Goal: Check status: Check status

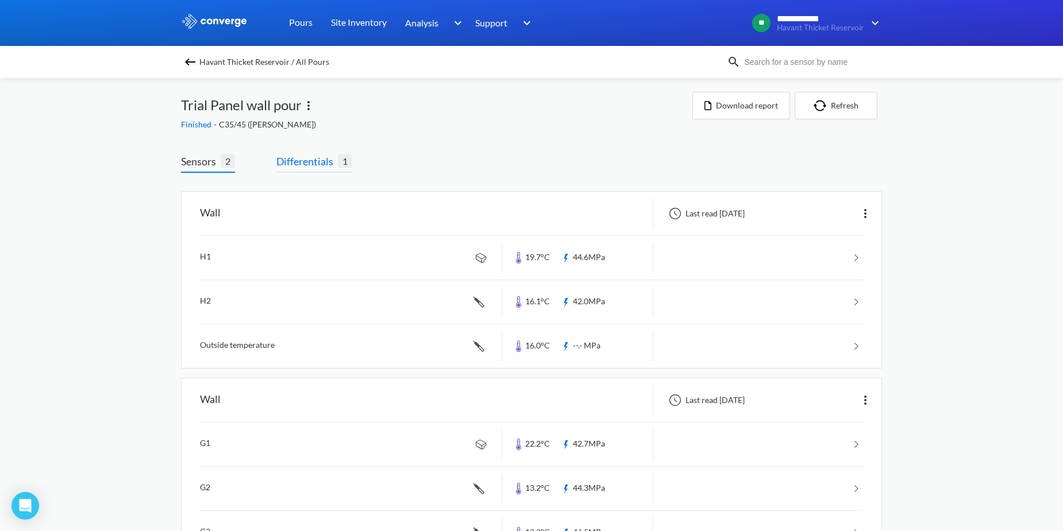
click at [285, 155] on span "Differentials" at bounding box center [306, 161] width 61 height 16
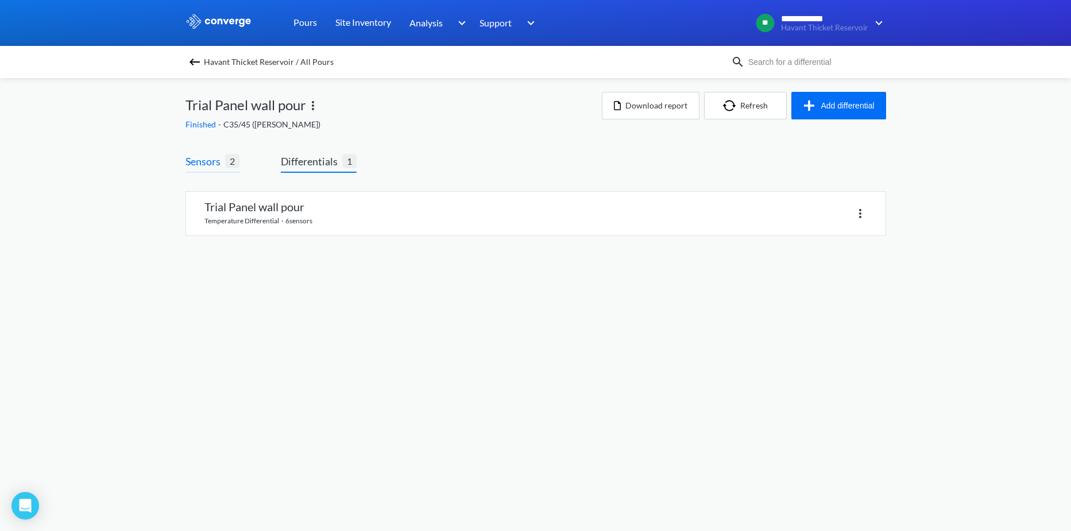
click at [206, 161] on span "Sensors" at bounding box center [206, 161] width 40 height 16
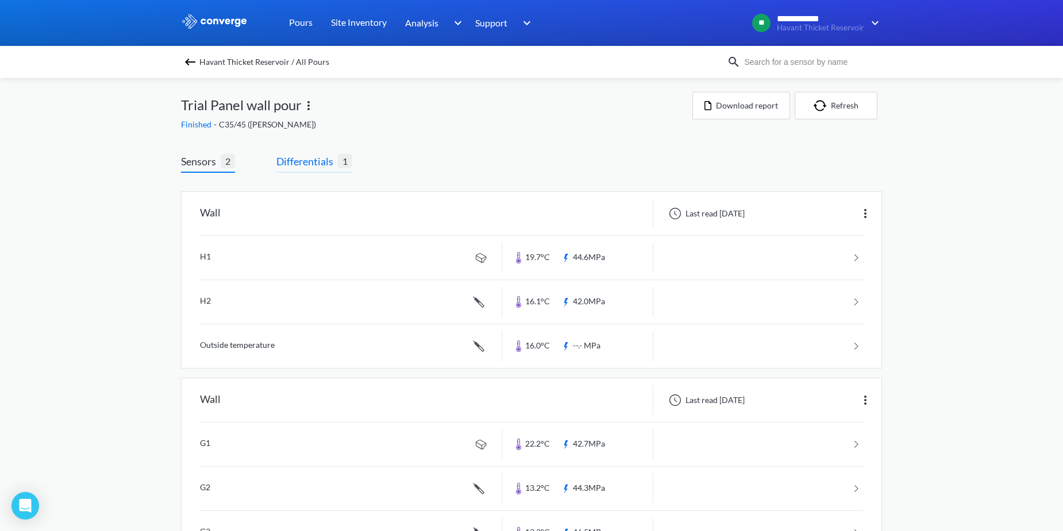
click at [305, 163] on span "Differentials" at bounding box center [306, 161] width 61 height 16
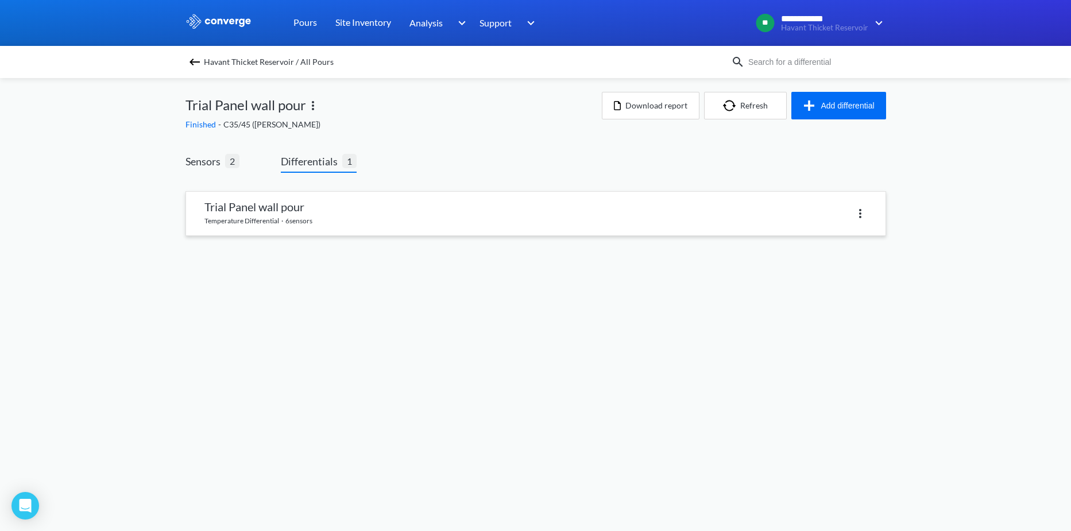
click at [306, 211] on link at bounding box center [536, 214] width 700 height 44
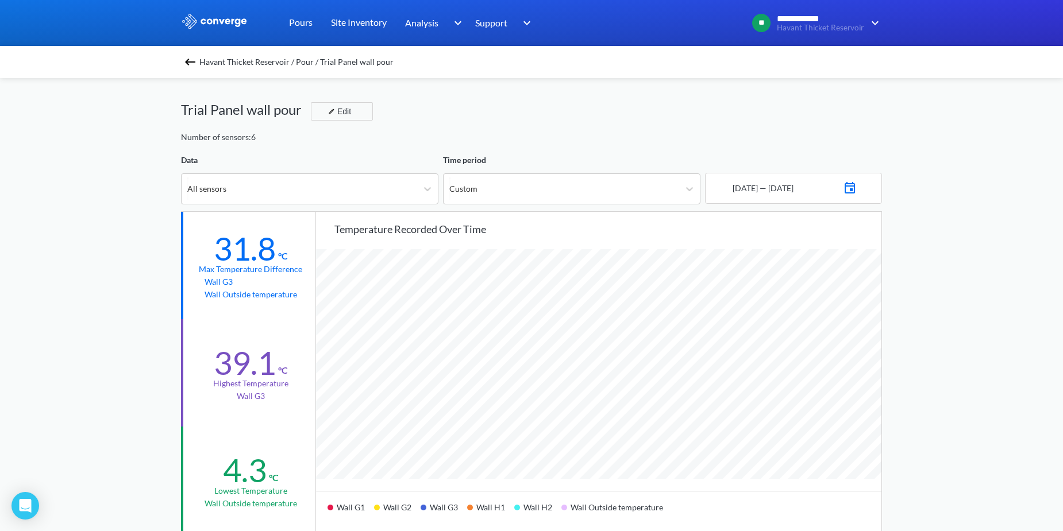
scroll to position [962, 1063]
click at [793, 194] on div "[DATE] — [DATE]" at bounding box center [761, 188] width 63 height 13
click at [856, 188] on img at bounding box center [850, 187] width 14 height 16
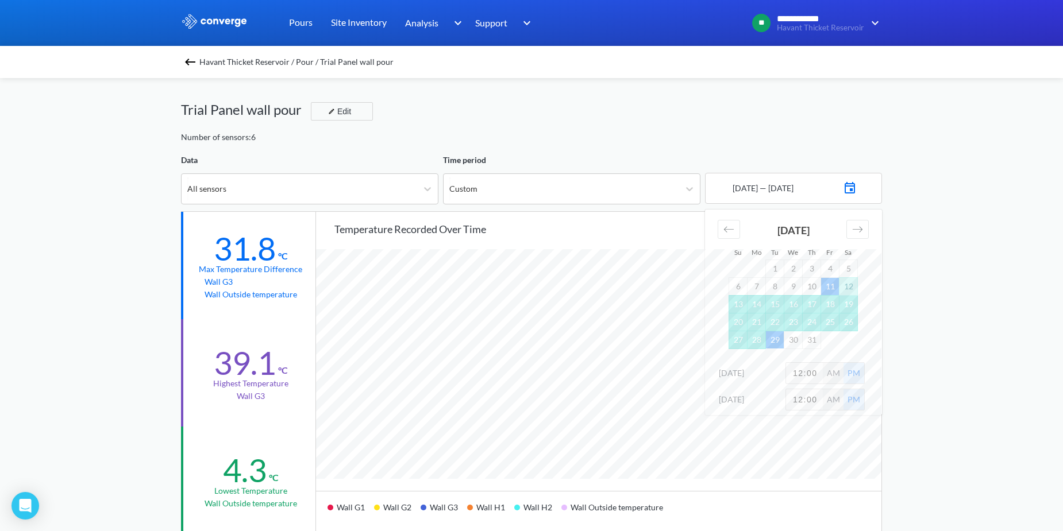
click at [835, 285] on td "11" at bounding box center [830, 286] width 18 height 18
click at [863, 230] on div "Move forward to switch to the next month." at bounding box center [857, 229] width 22 height 19
click at [846, 343] on td "30" at bounding box center [848, 340] width 18 height 18
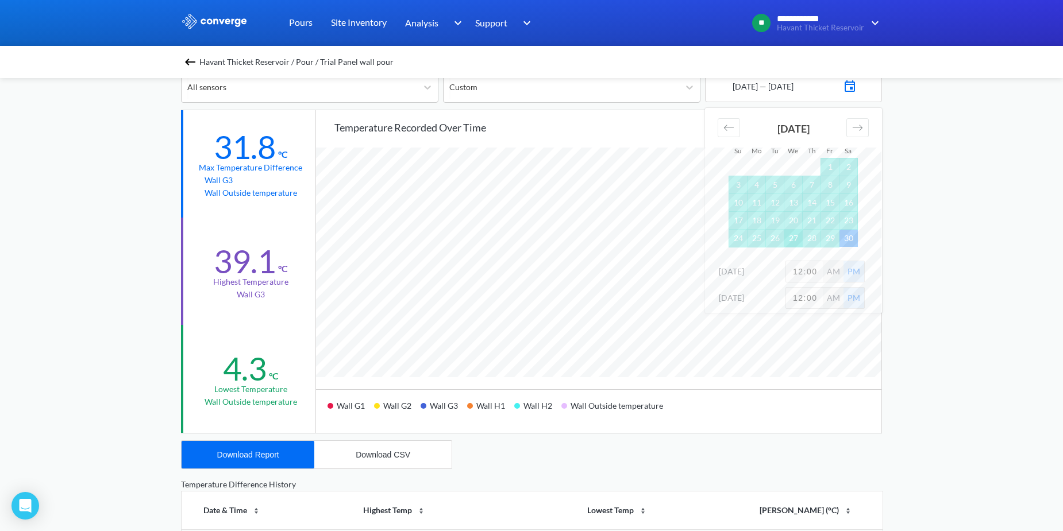
scroll to position [115, 0]
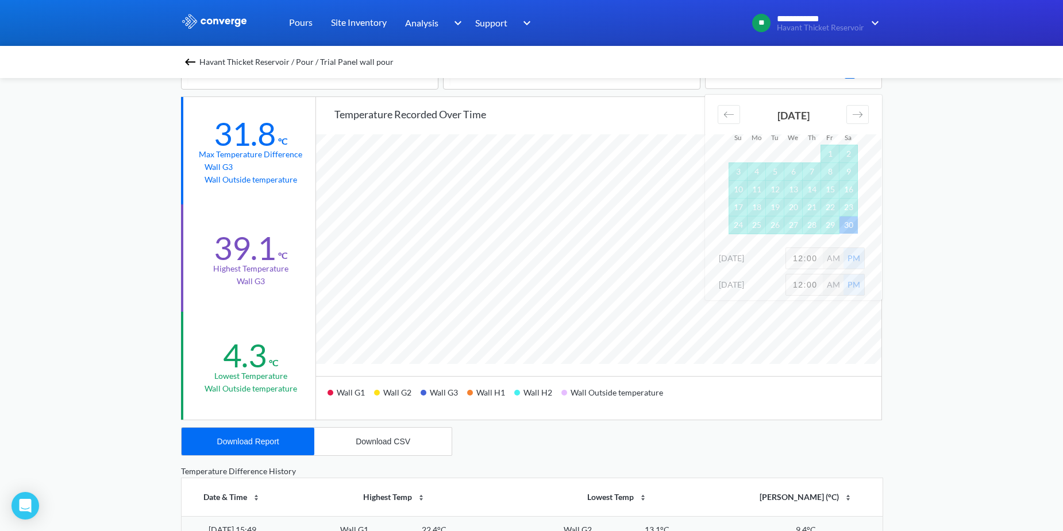
click at [853, 261] on div "PM" at bounding box center [853, 258] width 21 height 21
drag, startPoint x: 853, startPoint y: 261, endPoint x: 830, endPoint y: 260, distance: 23.6
click at [830, 260] on div "AM" at bounding box center [832, 258] width 21 height 21
drag, startPoint x: 837, startPoint y: 287, endPoint x: 850, endPoint y: 284, distance: 13.5
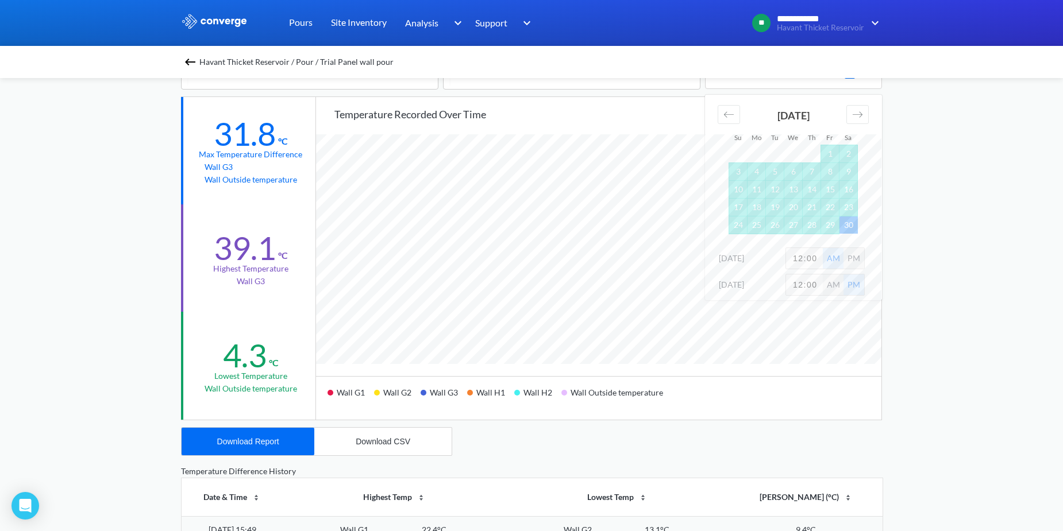
click at [837, 285] on div "AM" at bounding box center [832, 285] width 21 height 21
click at [911, 268] on div "**********" at bounding box center [531, 366] width 1063 height 963
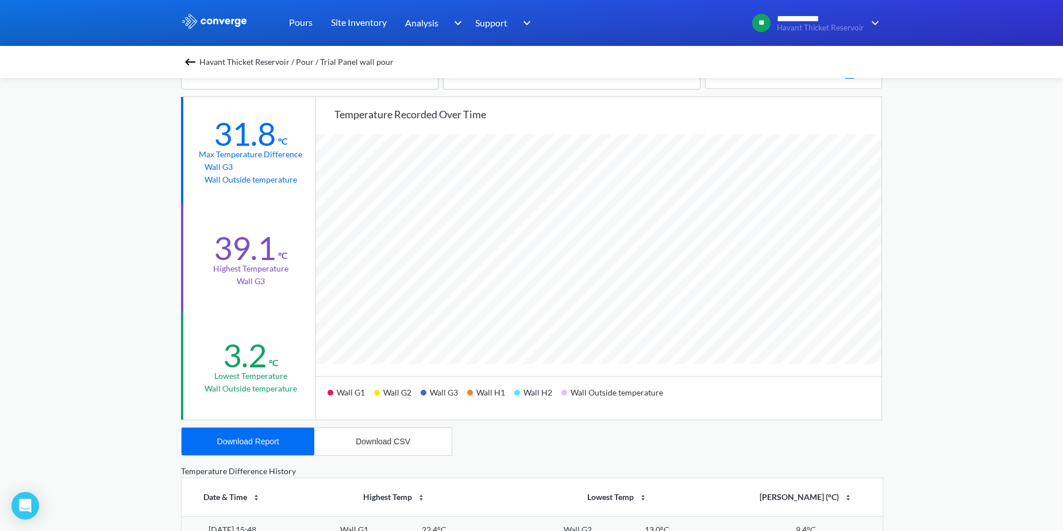
scroll to position [962, 1063]
